Goal: Information Seeking & Learning: Learn about a topic

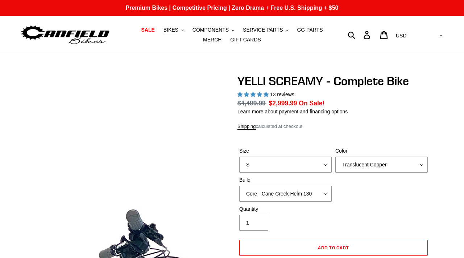
select select "highest-rating"
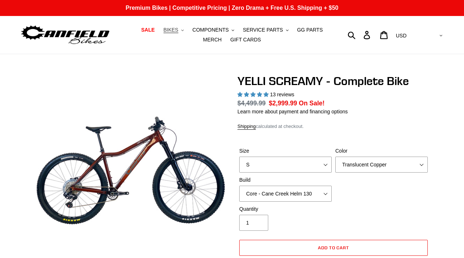
click at [164, 30] on span "BIKES" at bounding box center [171, 30] width 15 height 6
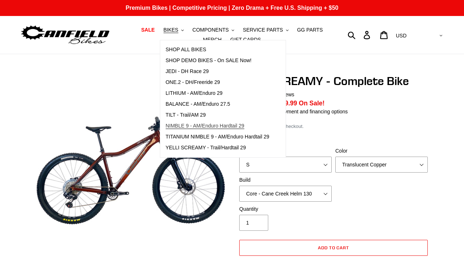
click at [192, 125] on span "NIMBLE 9 - AM/Enduro Hardtail 29" at bounding box center [205, 126] width 79 height 6
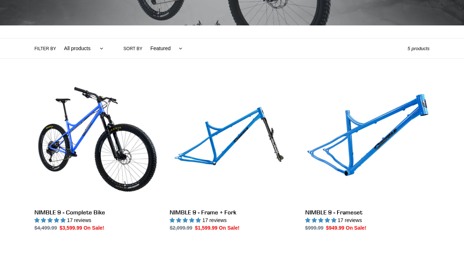
scroll to position [148, 0]
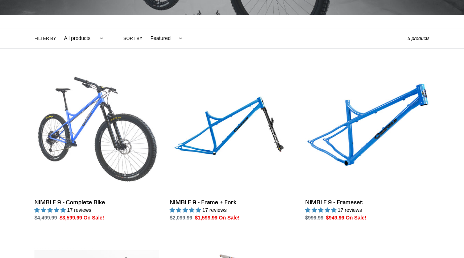
click at [115, 128] on link "NIMBLE 9 - Complete Bike" at bounding box center [96, 145] width 124 height 153
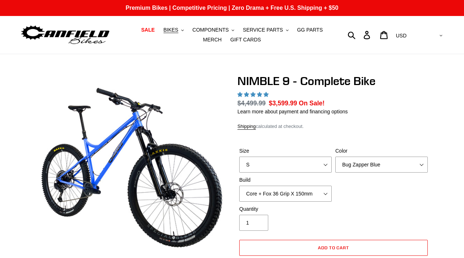
select select "highest-rating"
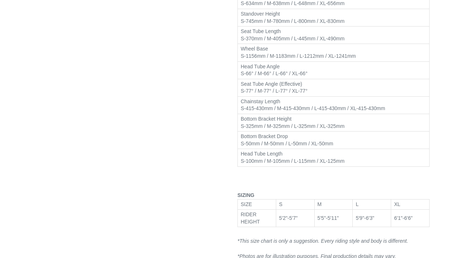
scroll to position [918, 0]
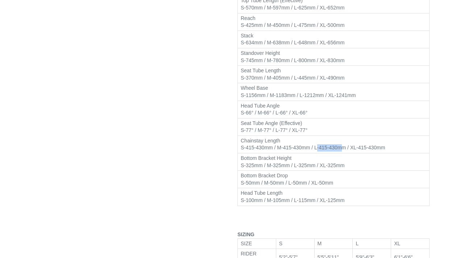
drag, startPoint x: 322, startPoint y: 169, endPoint x: 352, endPoint y: 167, distance: 29.8
click at [352, 153] on td "Chainstay Length S-415-430mm / M-415-430mm / L-415-430mm / XL-415-430mm" at bounding box center [334, 143] width 192 height 17
